Goal: Transaction & Acquisition: Purchase product/service

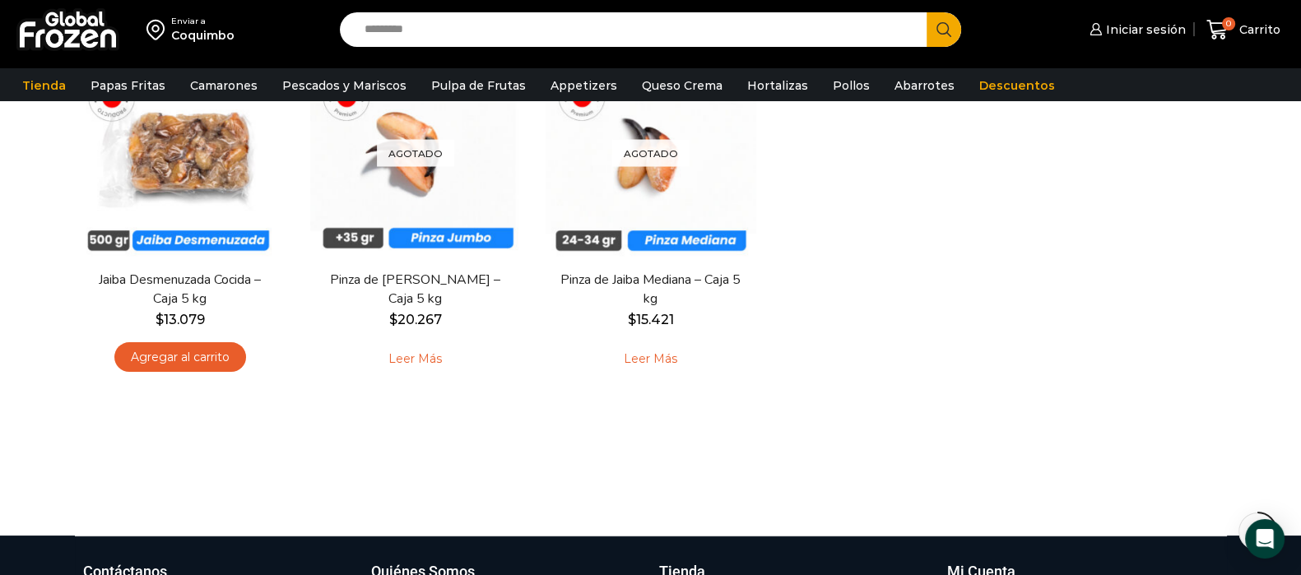
click at [422, 26] on input "Search input" at bounding box center [637, 29] width 563 height 35
type input "**********"
click at [927, 12] on button "Search" at bounding box center [944, 29] width 35 height 35
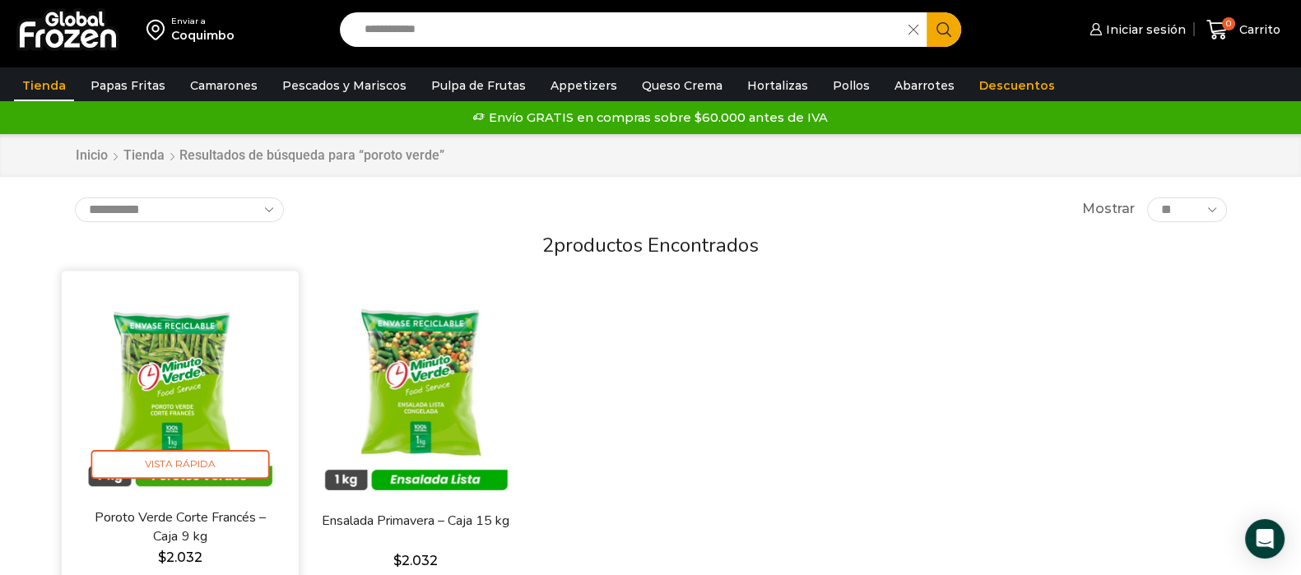
click at [160, 407] on img at bounding box center [180, 390] width 212 height 212
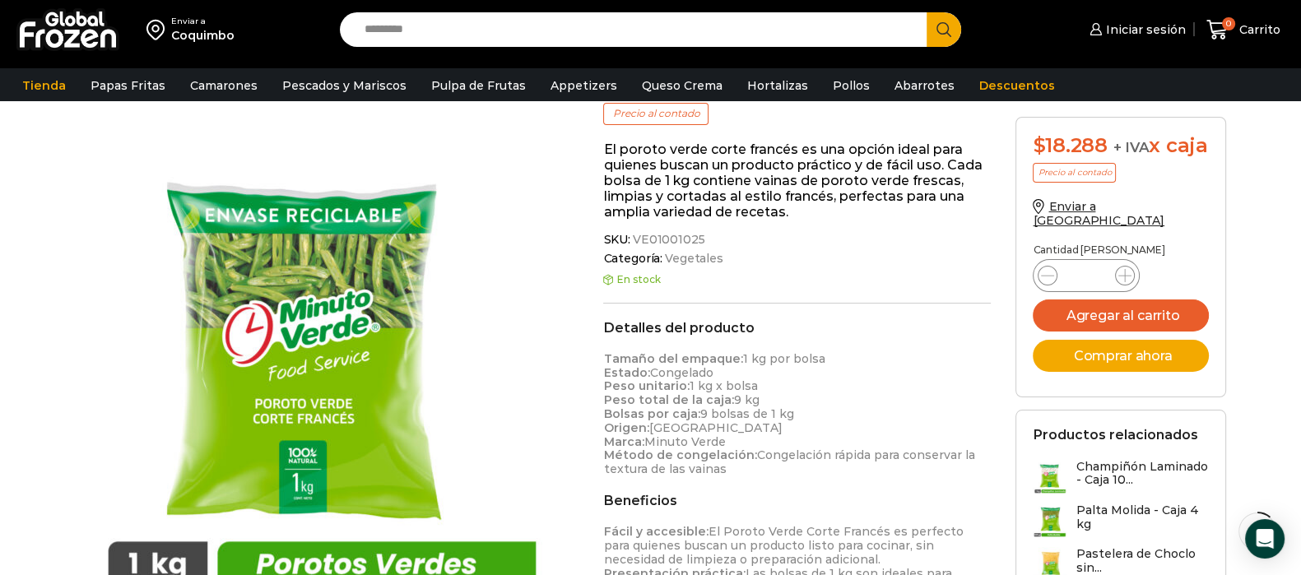
scroll to position [206, 0]
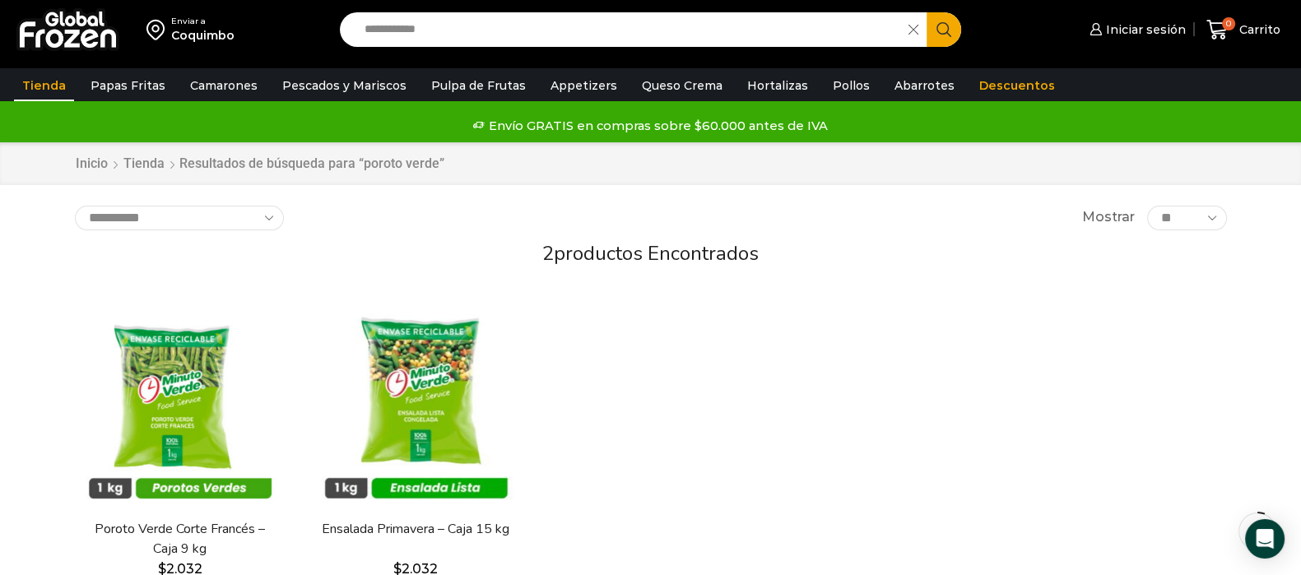
scroll to position [205, 0]
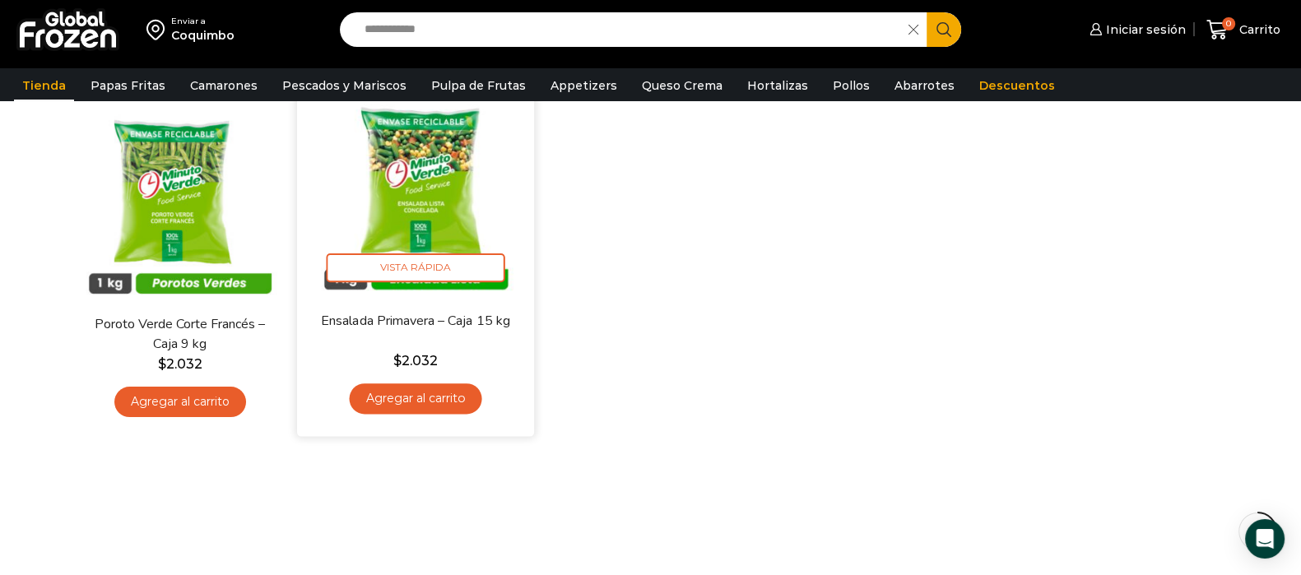
click at [412, 224] on img at bounding box center [415, 193] width 212 height 212
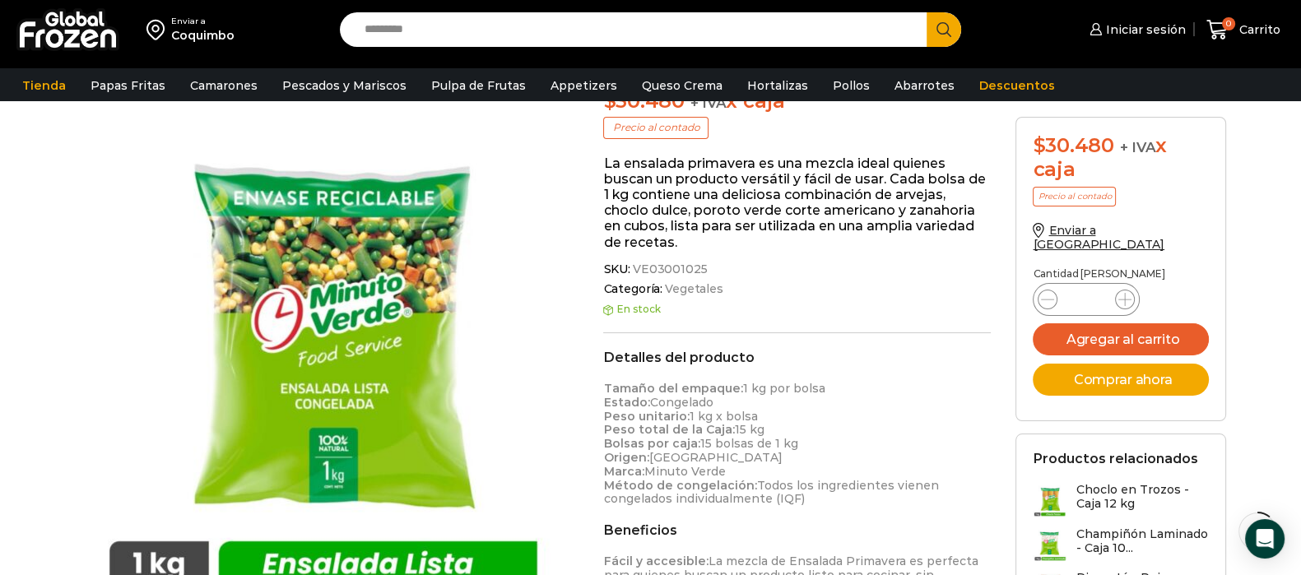
scroll to position [206, 0]
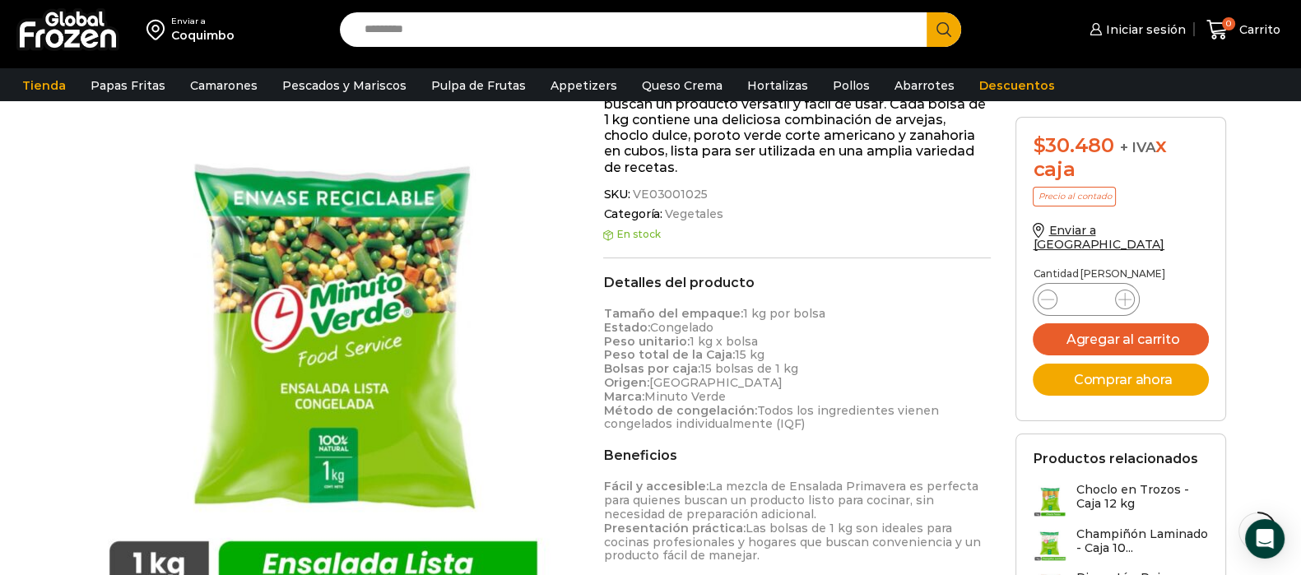
scroll to position [309, 0]
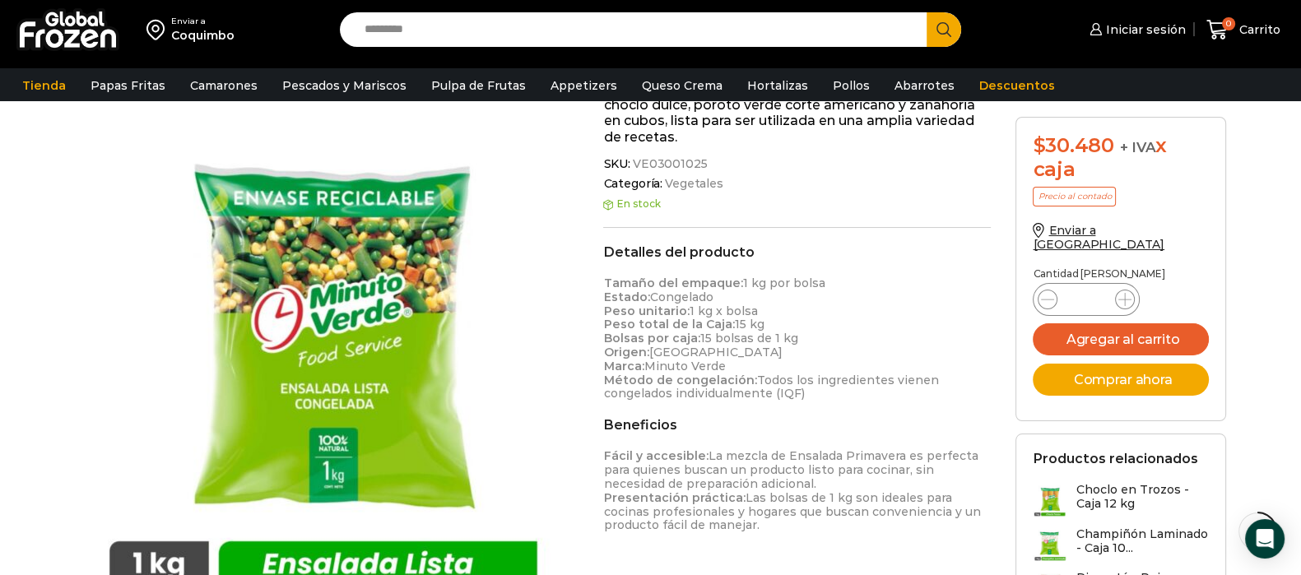
click at [633, 30] on input "Search input" at bounding box center [637, 29] width 563 height 35
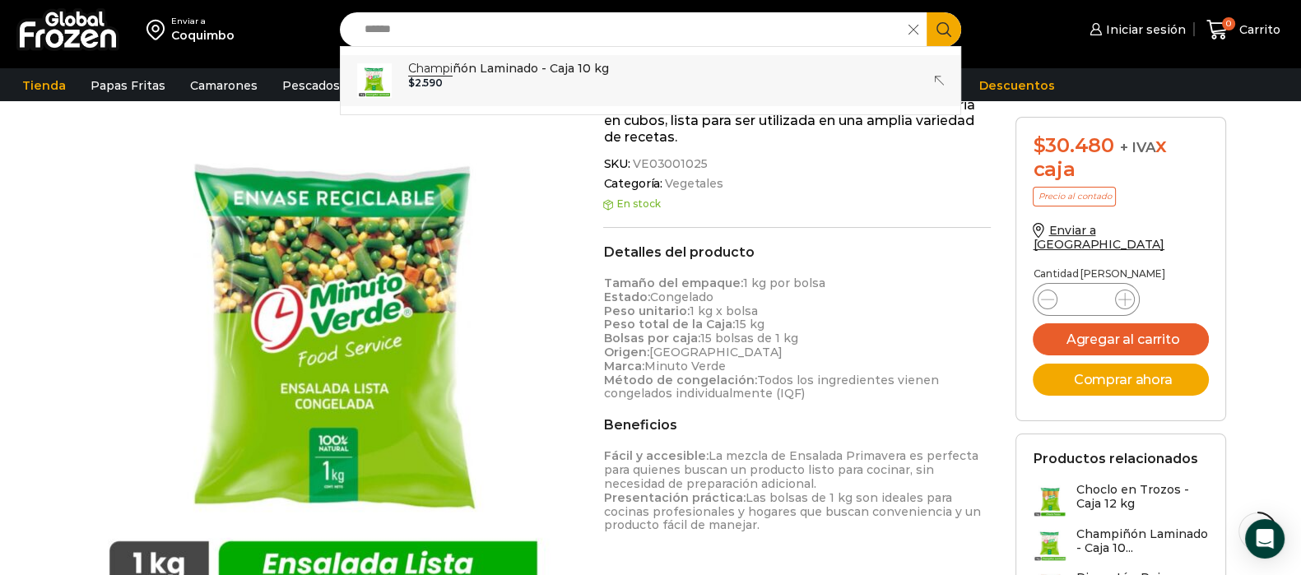
click at [593, 67] on p "Champi ñón Laminado - Caja 10 kg" at bounding box center [508, 68] width 201 height 18
type input "**********"
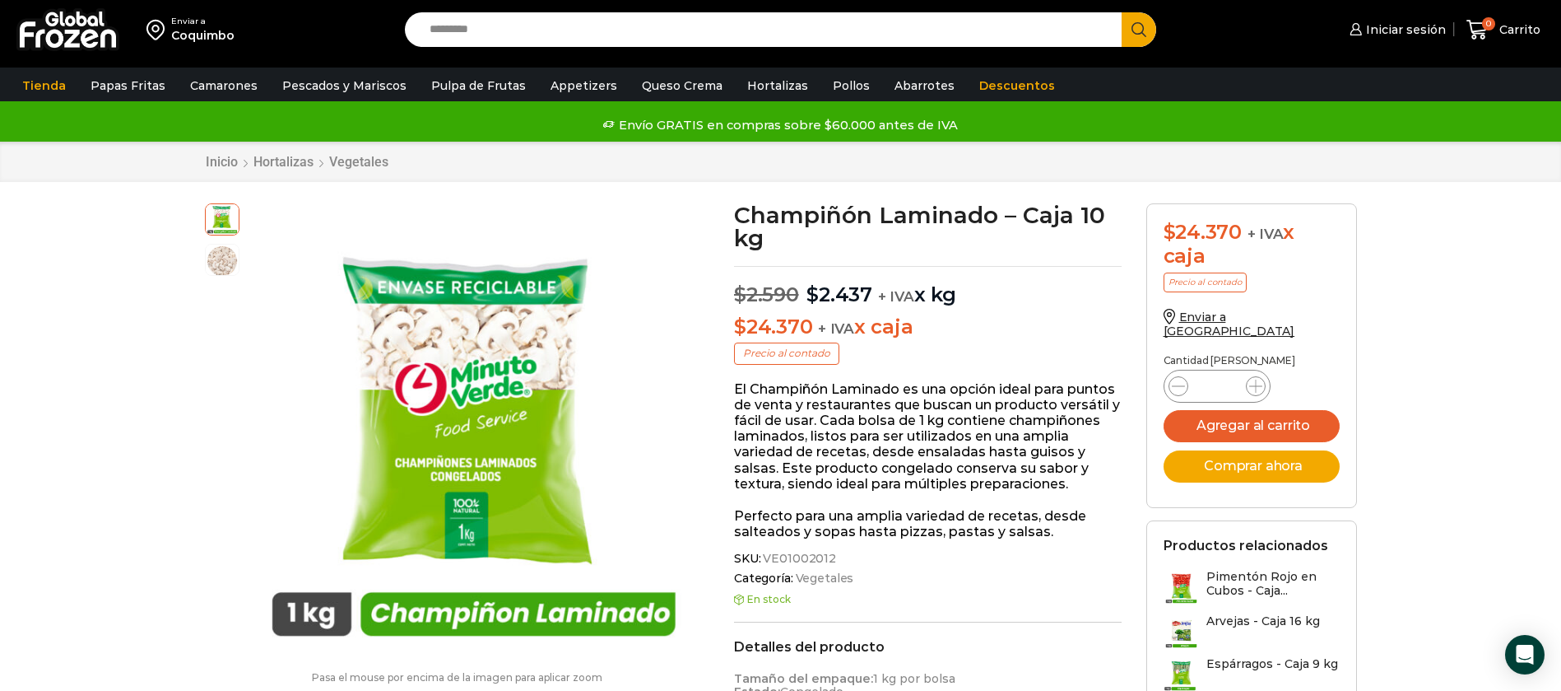
scroll to position [124, 0]
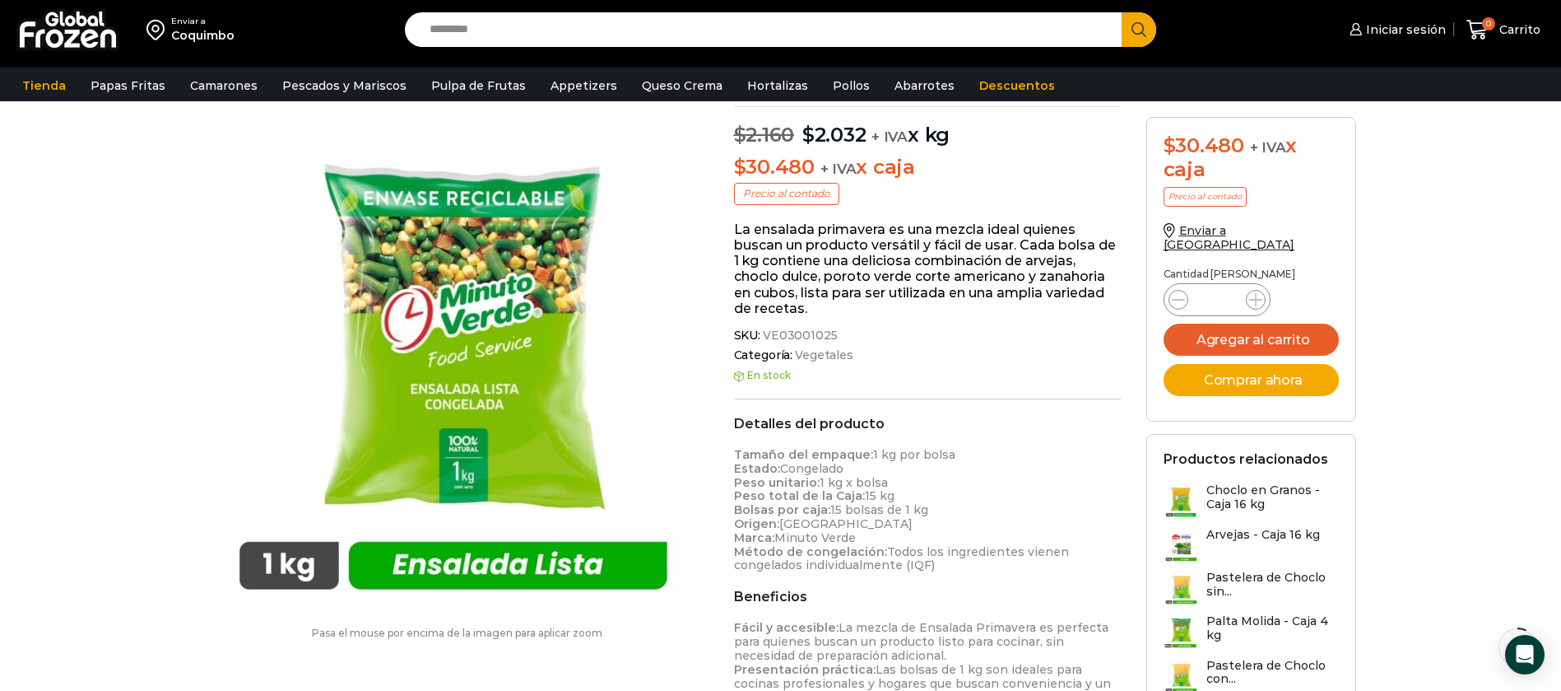
scroll to position [124, 0]
